Goal: Task Accomplishment & Management: Use online tool/utility

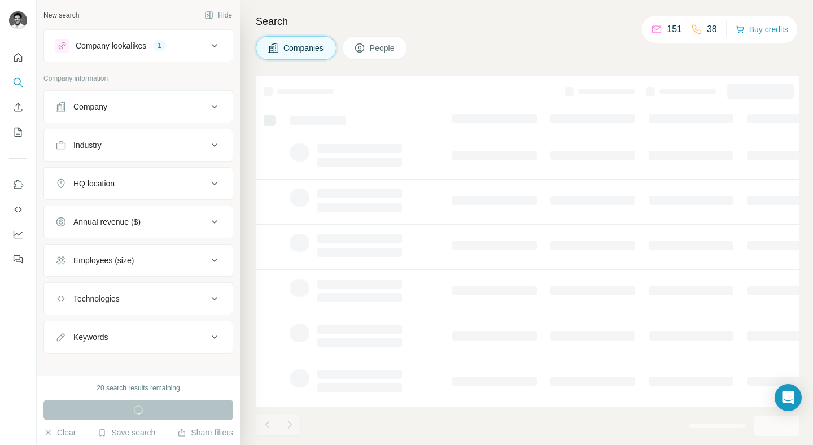
click at [379, 57] on button "People" at bounding box center [375, 48] width 66 height 24
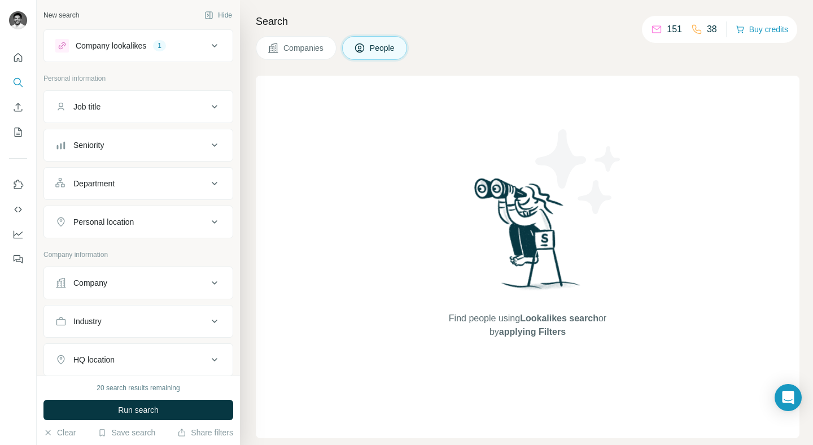
click at [308, 54] on button "Companies" at bounding box center [296, 48] width 81 height 24
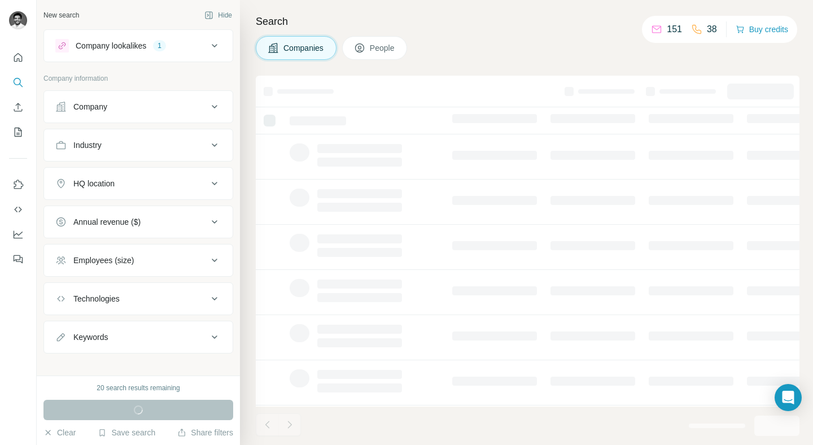
click at [369, 43] on button "People" at bounding box center [375, 48] width 66 height 24
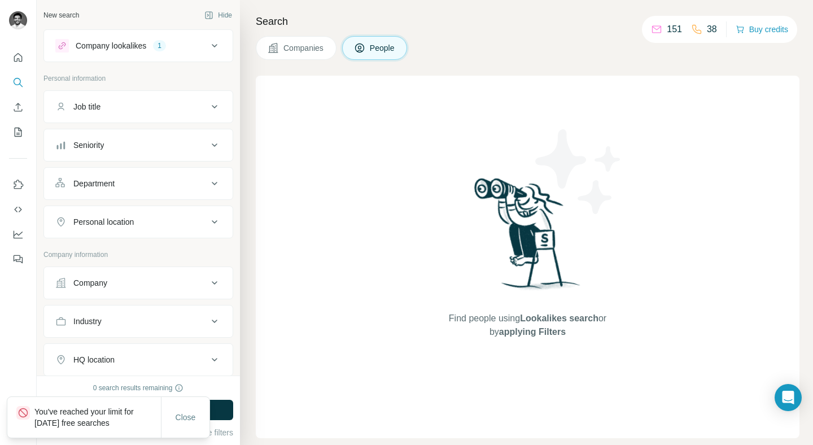
click at [397, 99] on div "Find people using Lookalikes search or by applying Filters" at bounding box center [528, 257] width 544 height 363
click at [217, 52] on icon at bounding box center [215, 46] width 14 height 14
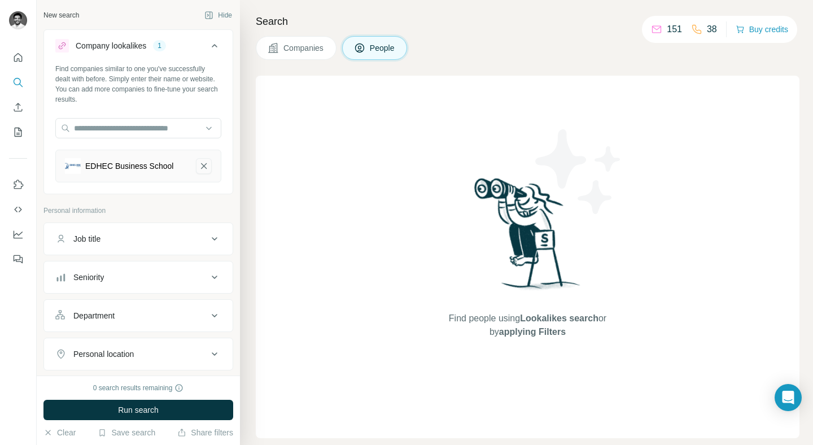
click at [200, 164] on icon "EDHEC Business School-remove-button" at bounding box center [204, 165] width 10 height 11
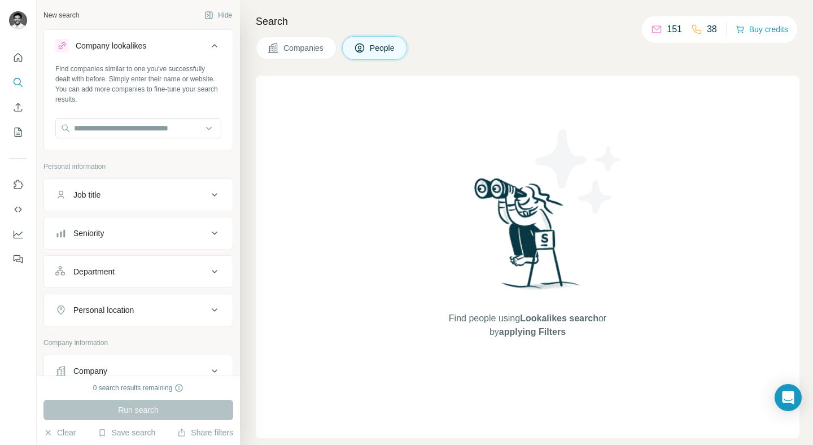
click at [208, 53] on button "Company lookalikes" at bounding box center [138, 48] width 189 height 32
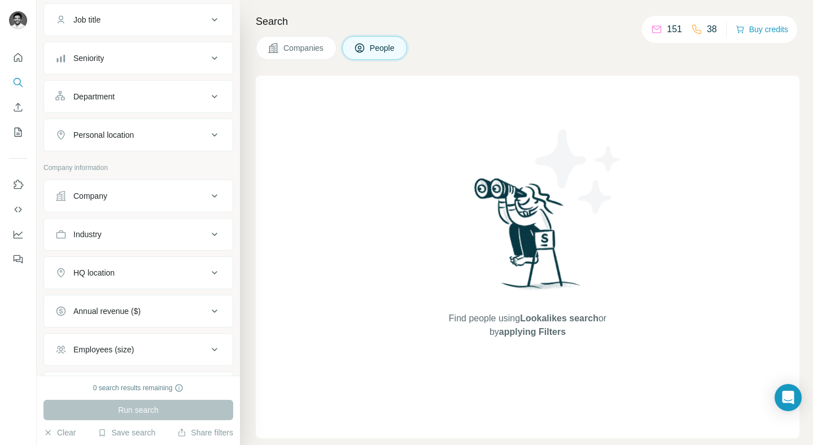
scroll to position [181, 0]
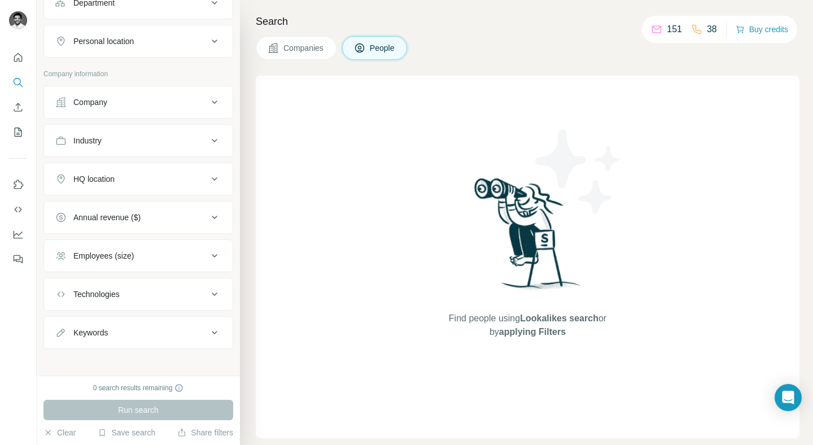
click at [210, 106] on icon at bounding box center [215, 102] width 14 height 14
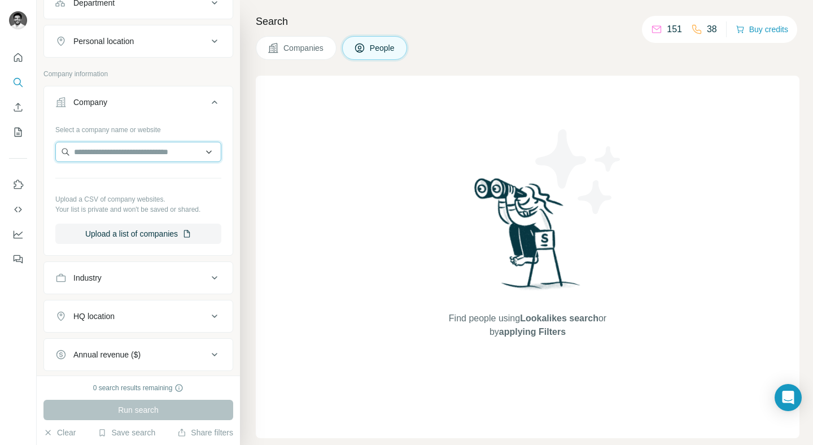
click at [147, 155] on input "text" at bounding box center [138, 152] width 166 height 20
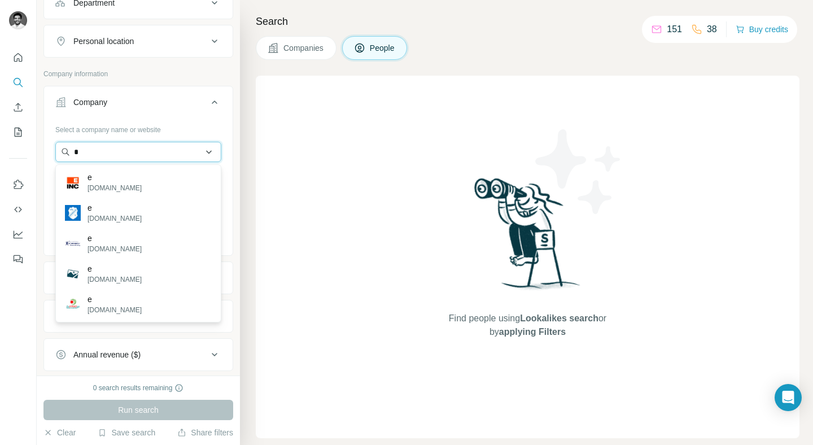
paste input "**********"
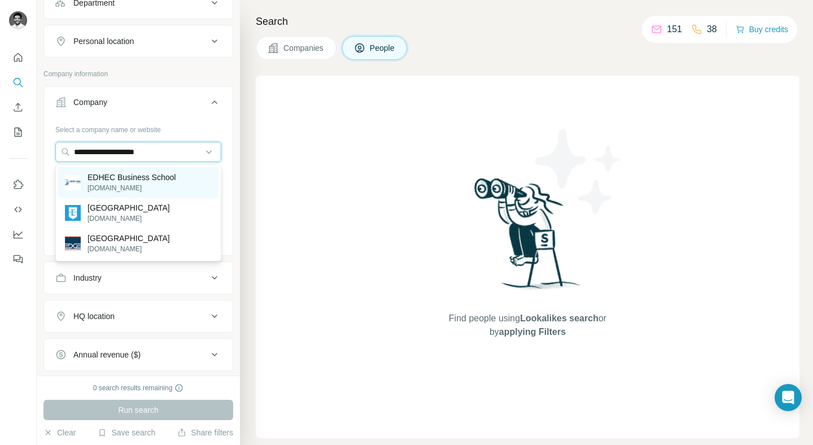
type input "**********"
click at [147, 187] on p "[DOMAIN_NAME]" at bounding box center [132, 188] width 88 height 10
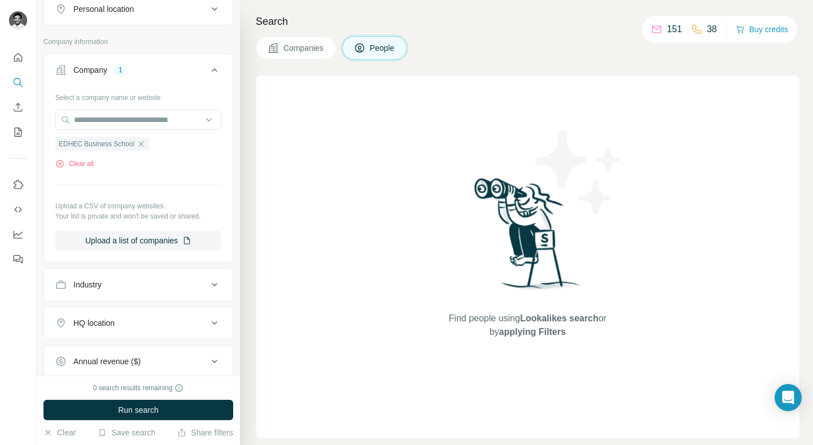
scroll to position [362, 0]
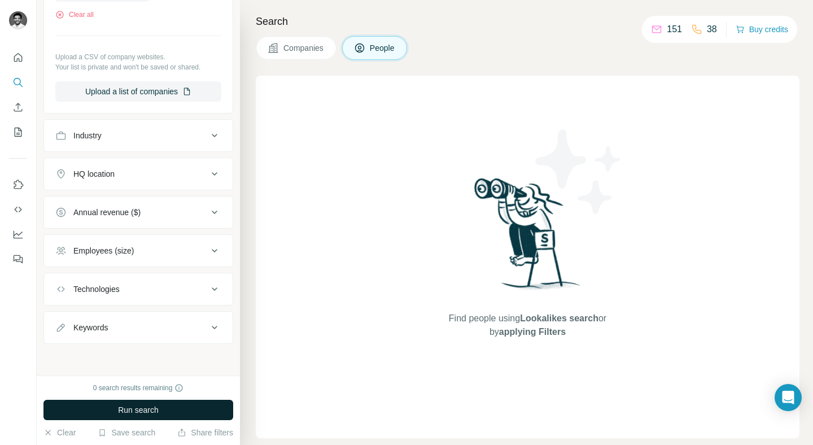
click at [138, 405] on span "Run search" at bounding box center [138, 409] width 41 height 11
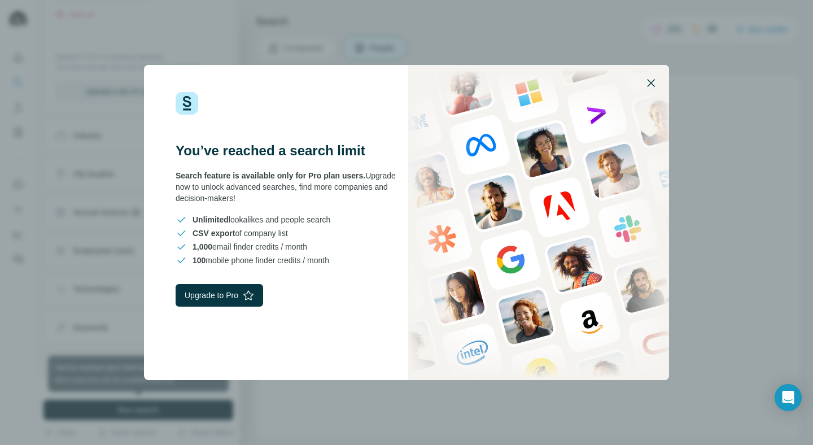
click at [650, 80] on icon "button" at bounding box center [651, 83] width 14 height 14
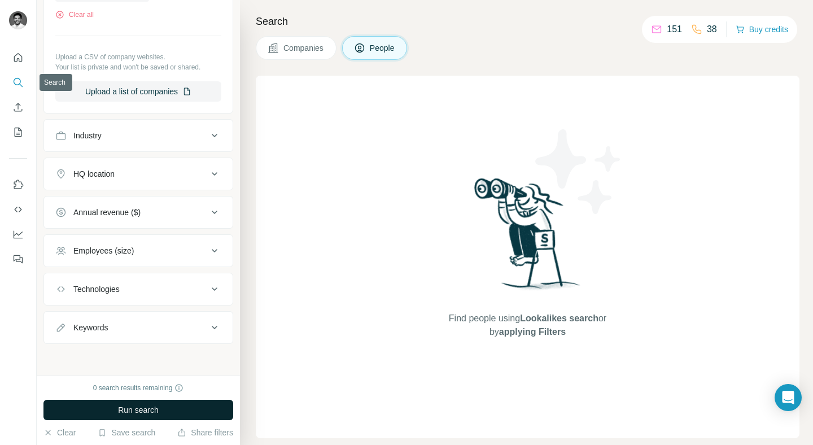
click at [18, 78] on icon "Search" at bounding box center [17, 81] width 7 height 7
